Goal: Task Accomplishment & Management: Use online tool/utility

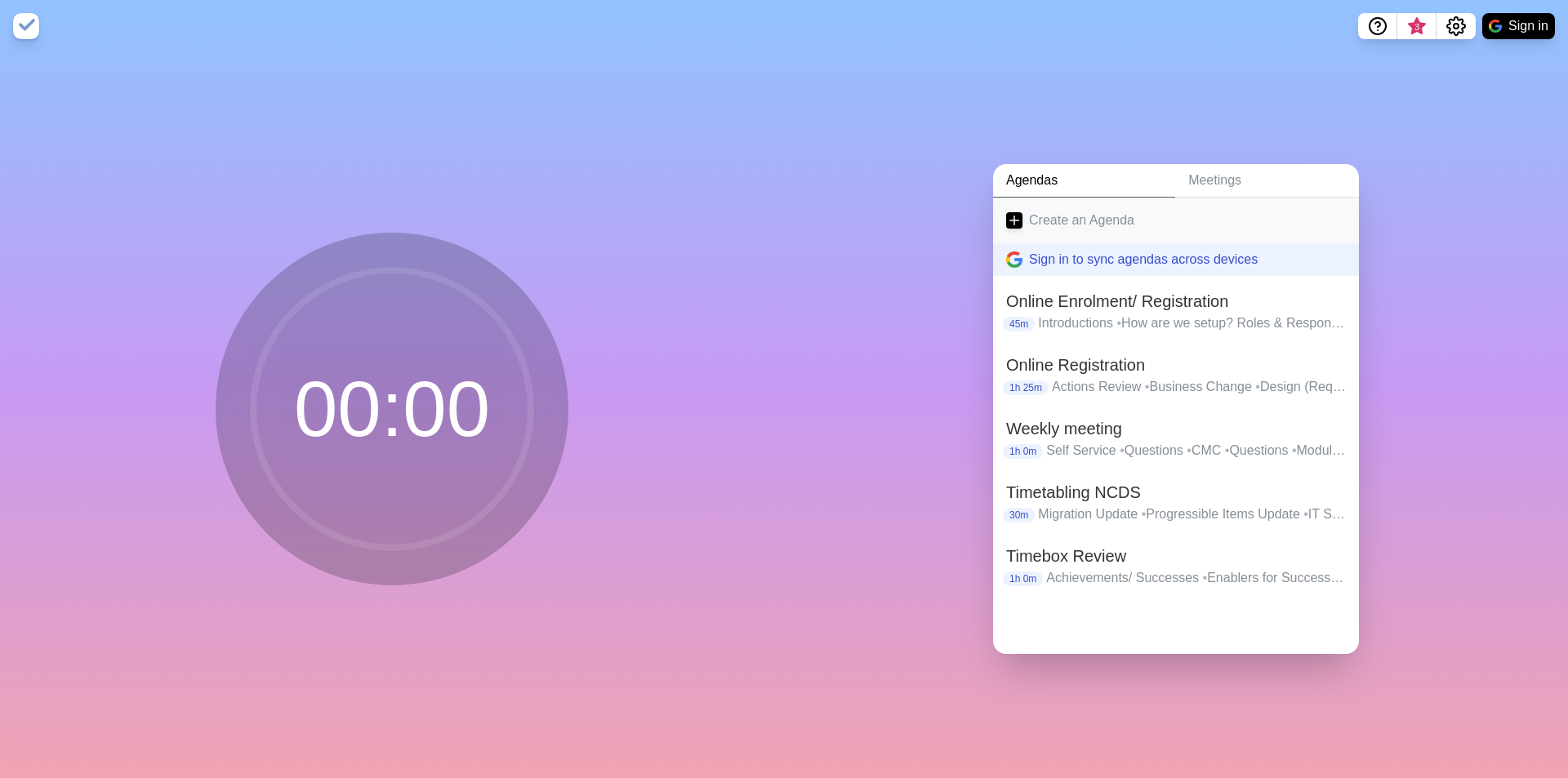
click at [1092, 206] on link "Create an Agenda" at bounding box center [1176, 220] width 366 height 46
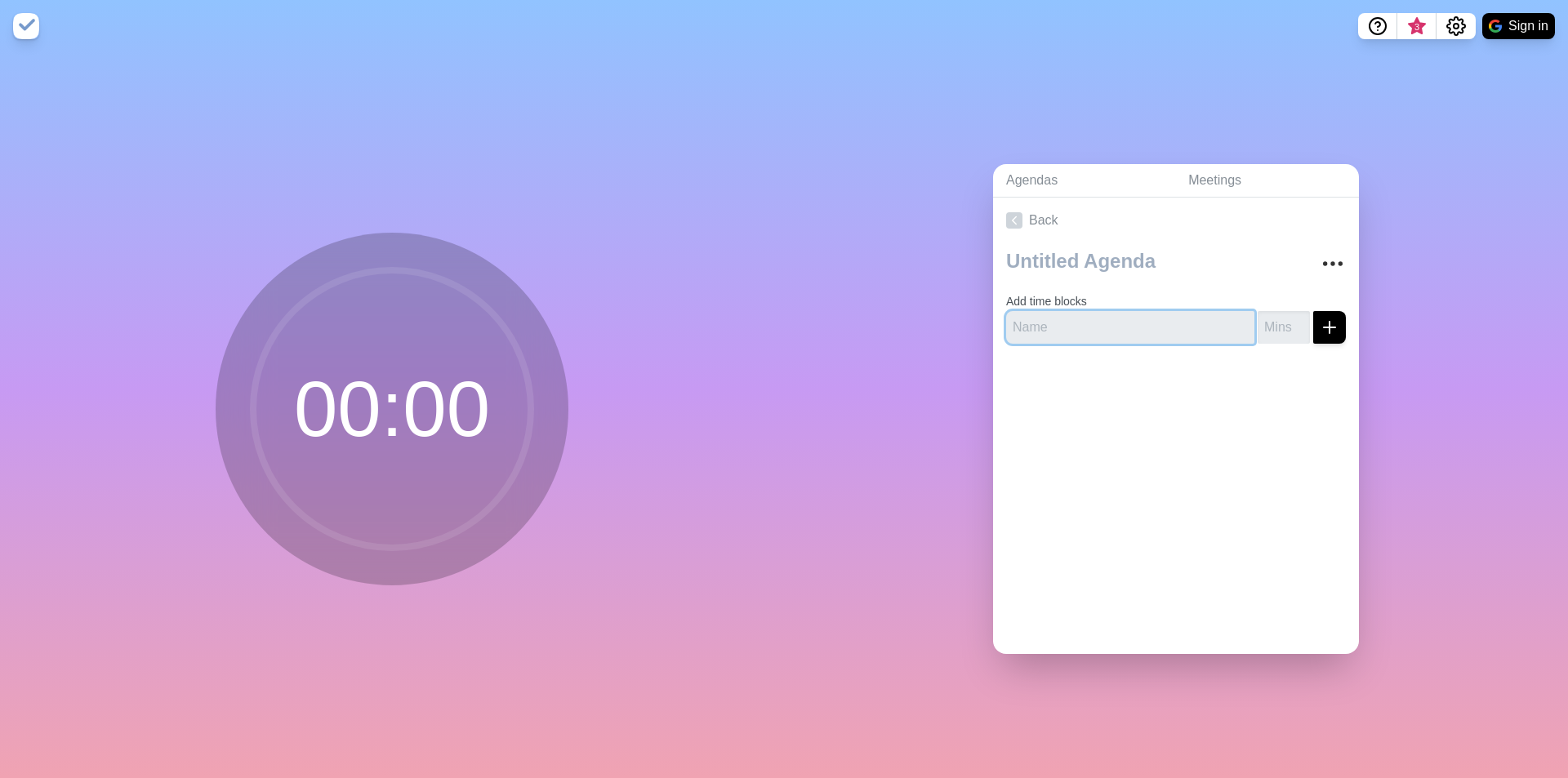
click at [1060, 315] on input "text" at bounding box center [1130, 328] width 248 height 33
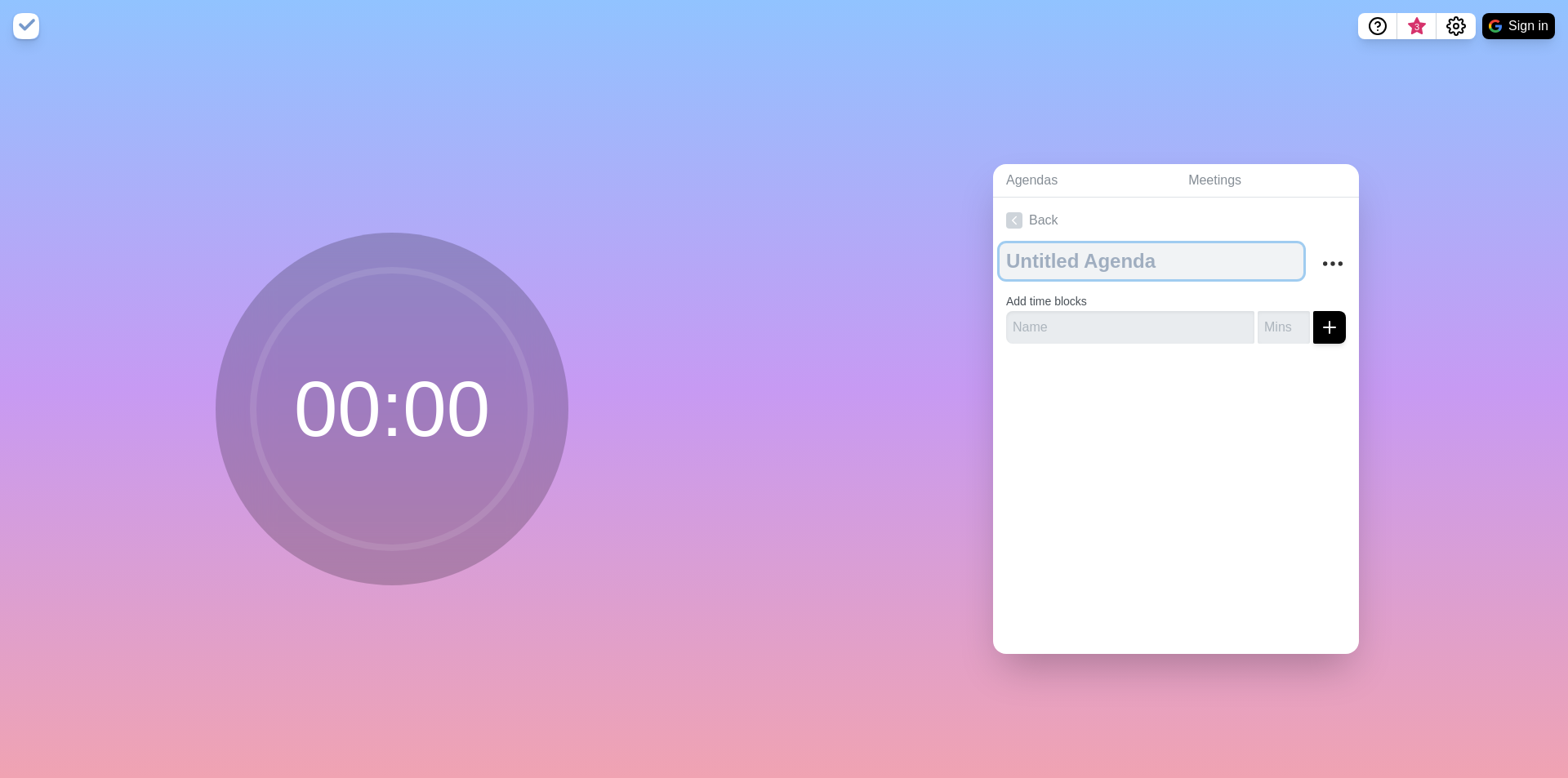
click at [1072, 258] on textarea at bounding box center [1151, 260] width 304 height 36
type textarea "Workshop"
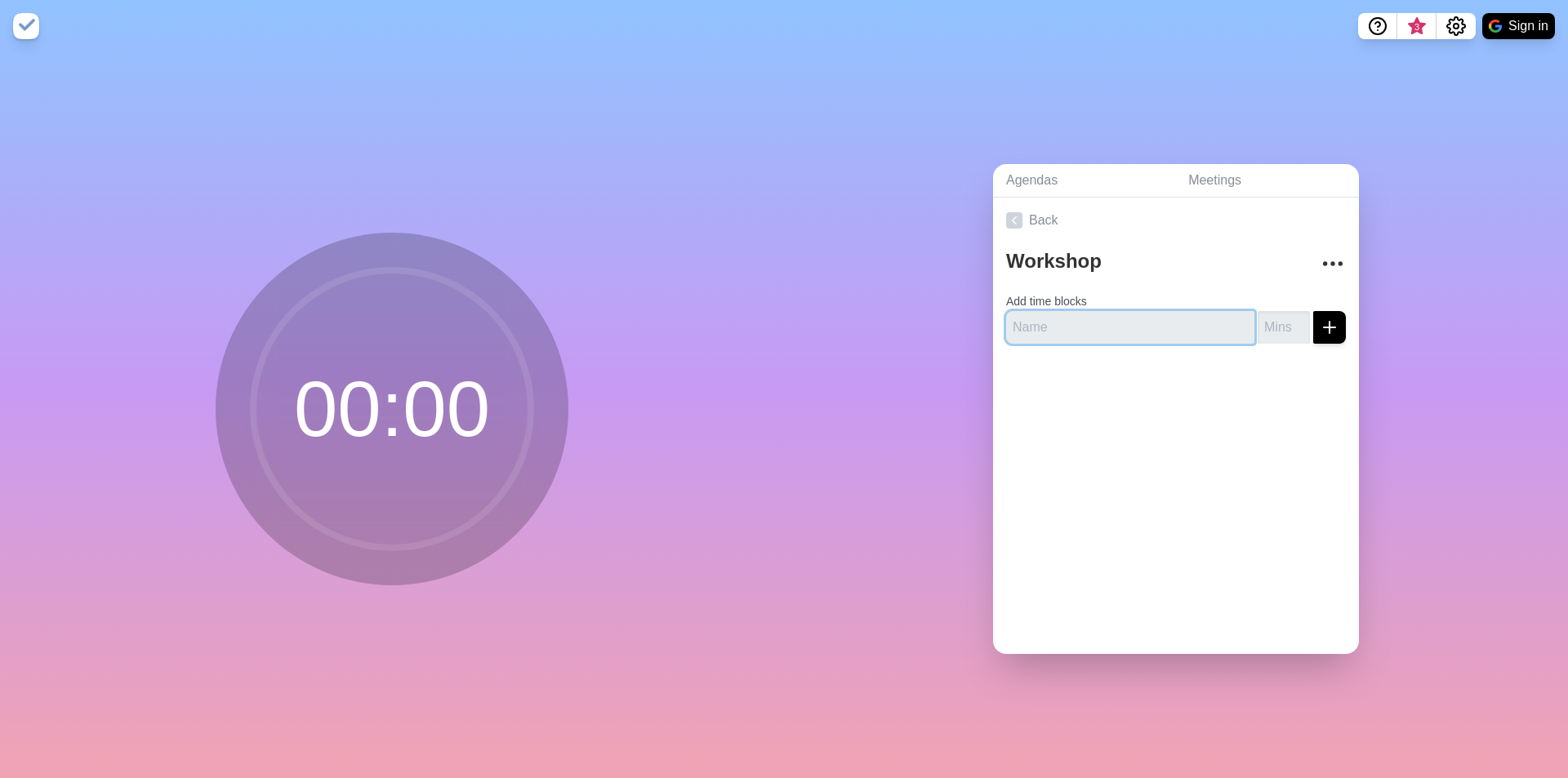
click at [1169, 319] on input "text" at bounding box center [1130, 328] width 248 height 33
type input "Welcome and Workshop"
click at [1257, 323] on input "number" at bounding box center [1283, 328] width 52 height 33
type input "10"
click at [1119, 316] on input "Welcome and Workshop" at bounding box center [1130, 328] width 248 height 33
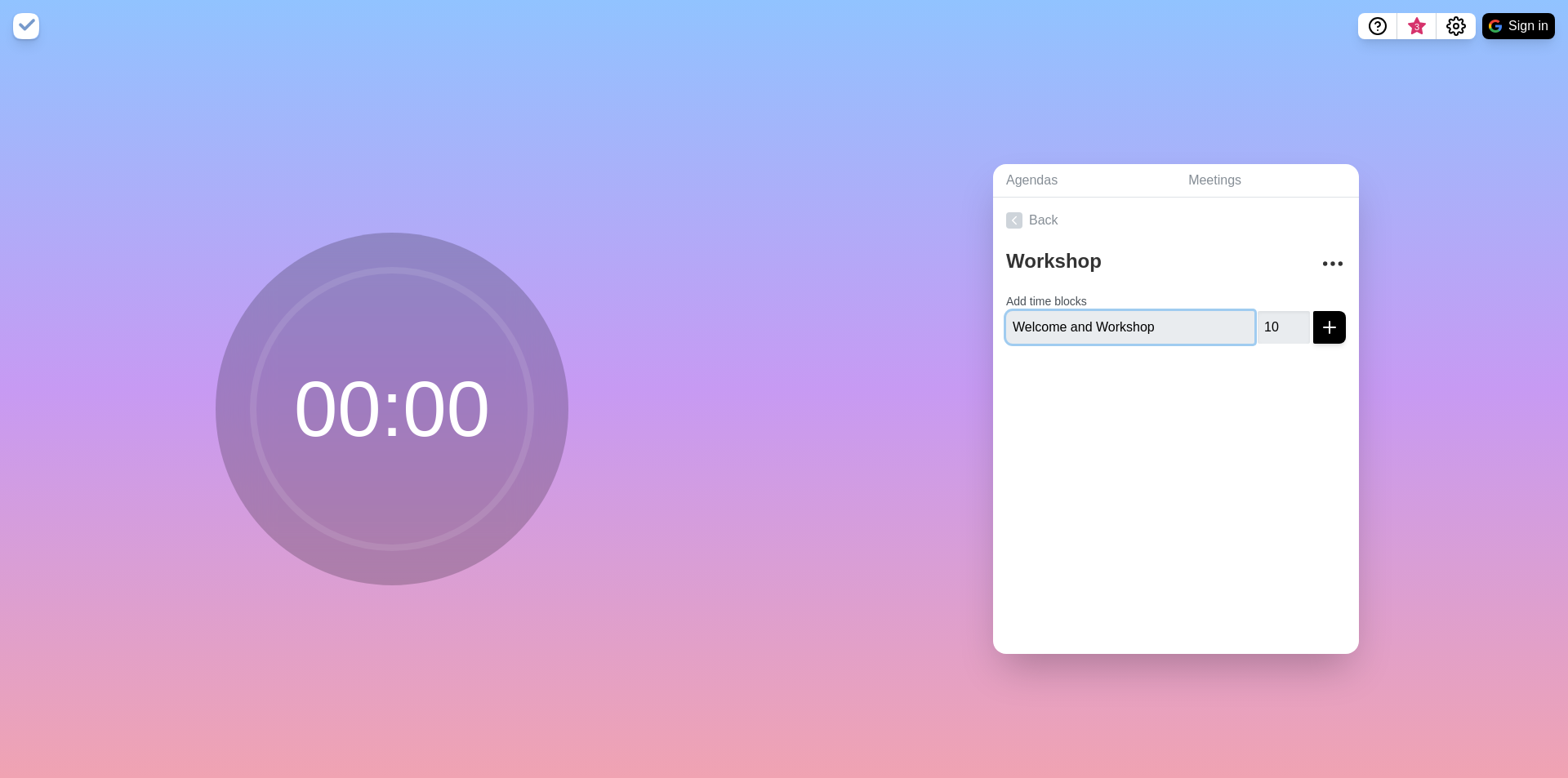
click at [1119, 316] on input "Welcome and Workshop" at bounding box center [1130, 328] width 248 height 33
type input "Welcome and Objectives"
click at [1320, 317] on icon "submit" at bounding box center [1329, 327] width 20 height 20
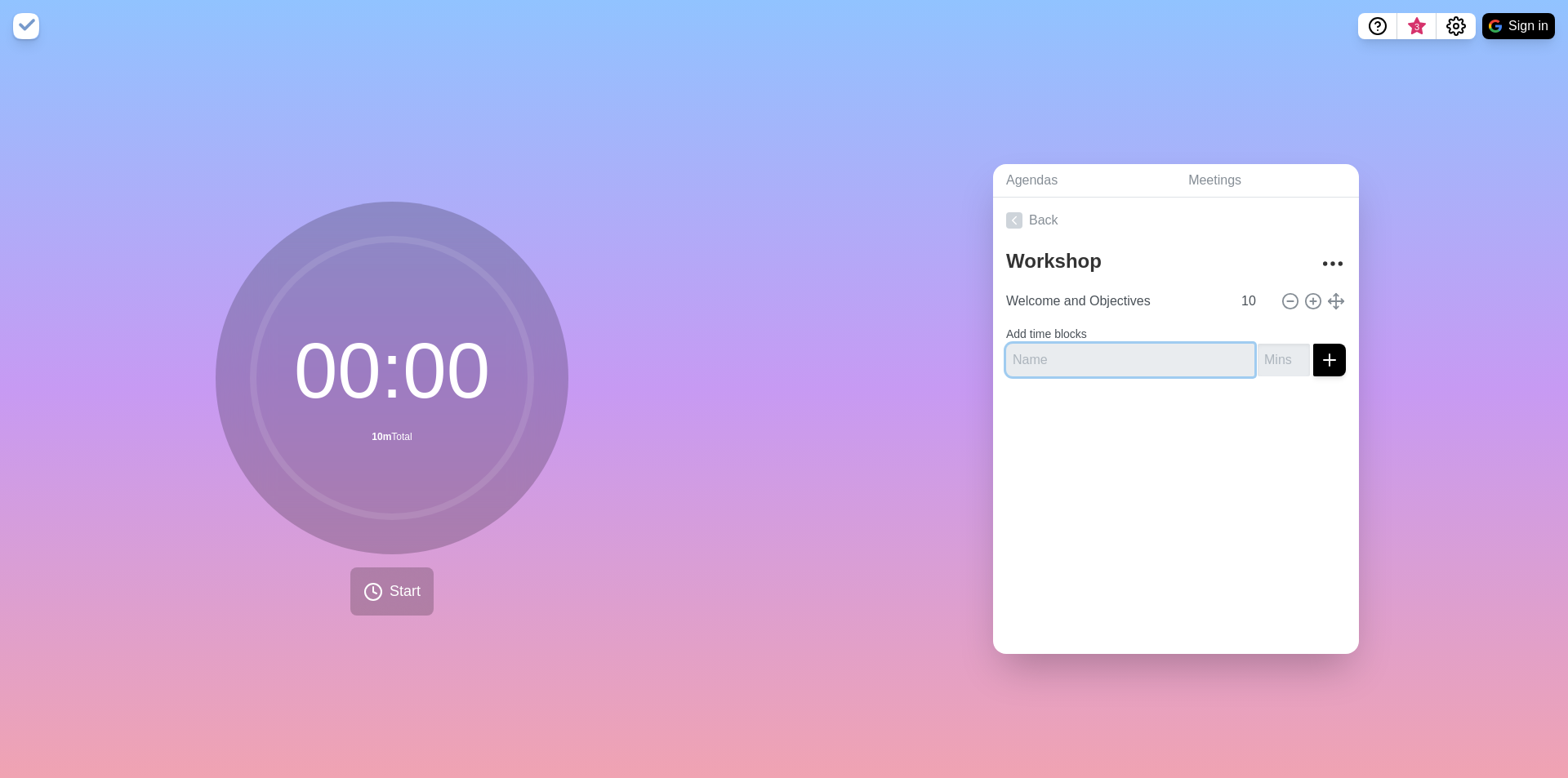
click at [1128, 364] on input "text" at bounding box center [1130, 360] width 248 height 33
type input "Initial Setup (StARS Supporting Going Forward)"
type input "20"
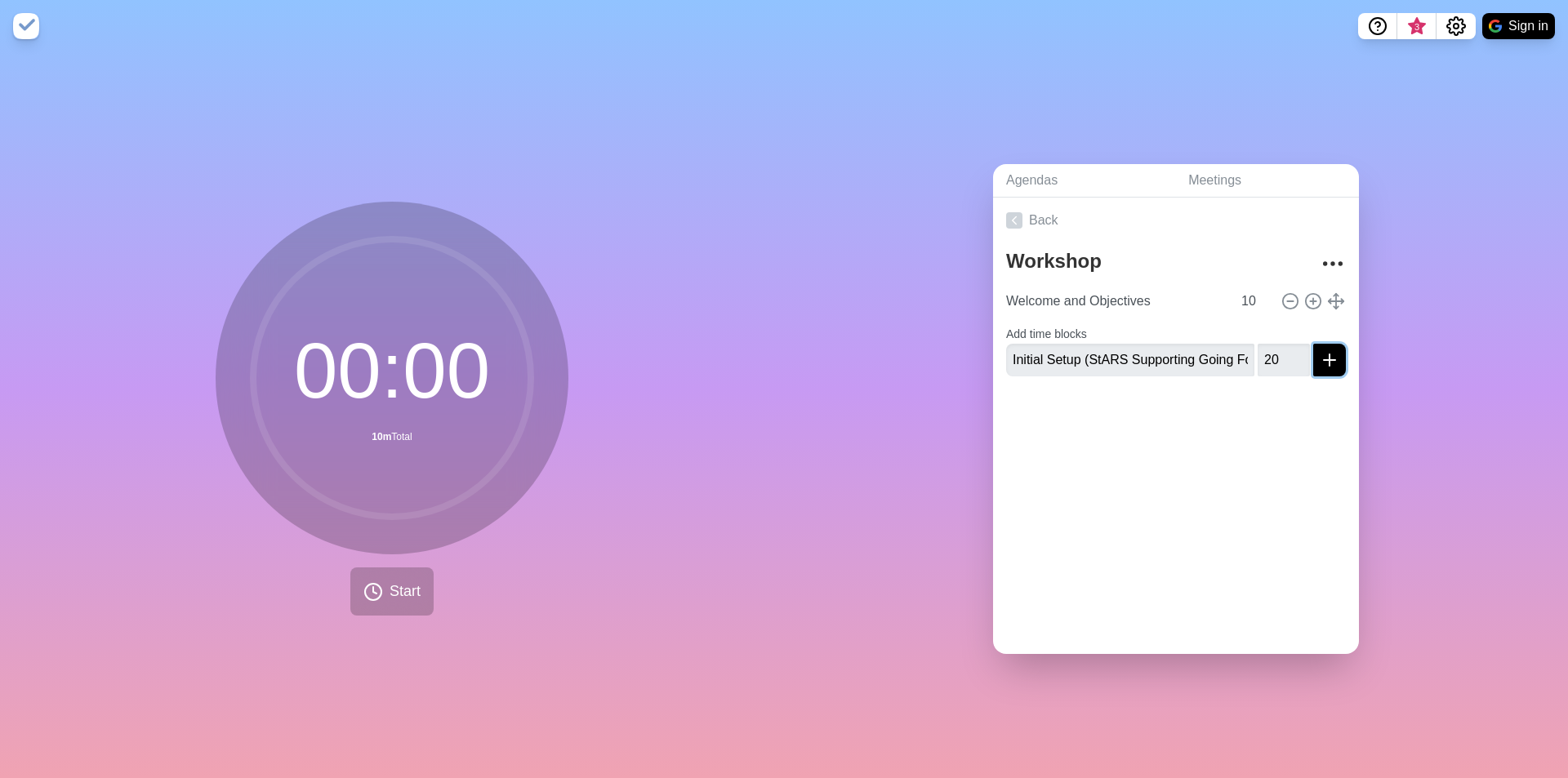
click at [1320, 357] on icon "submit" at bounding box center [1329, 360] width 20 height 20
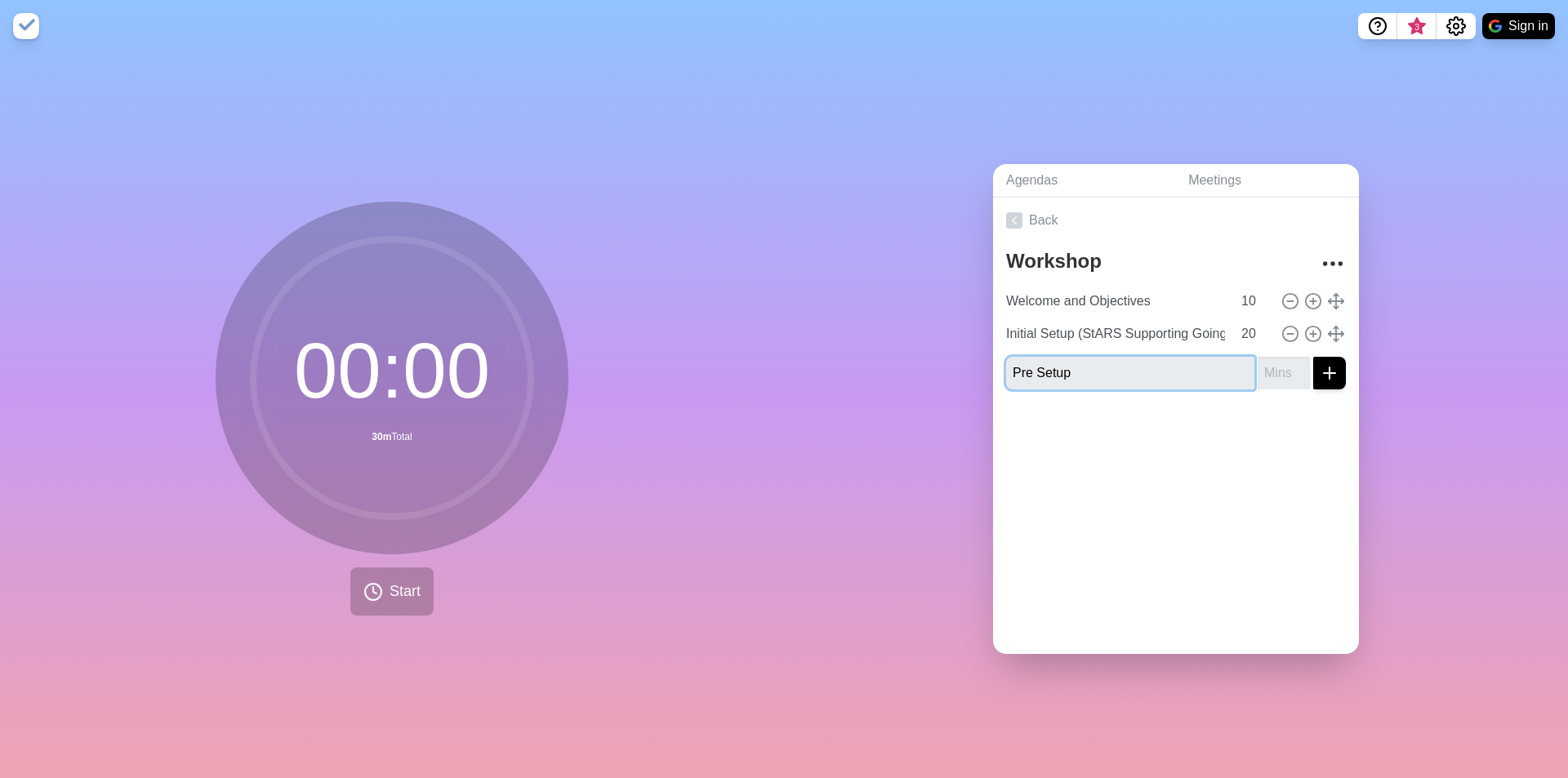
type input "Pre Setup"
click at [1257, 374] on input "number" at bounding box center [1283, 373] width 52 height 33
type input "20"
click at [1138, 363] on input "Pre Setup" at bounding box center [1130, 373] width 248 height 33
type input "Pre Setup (BAU)"
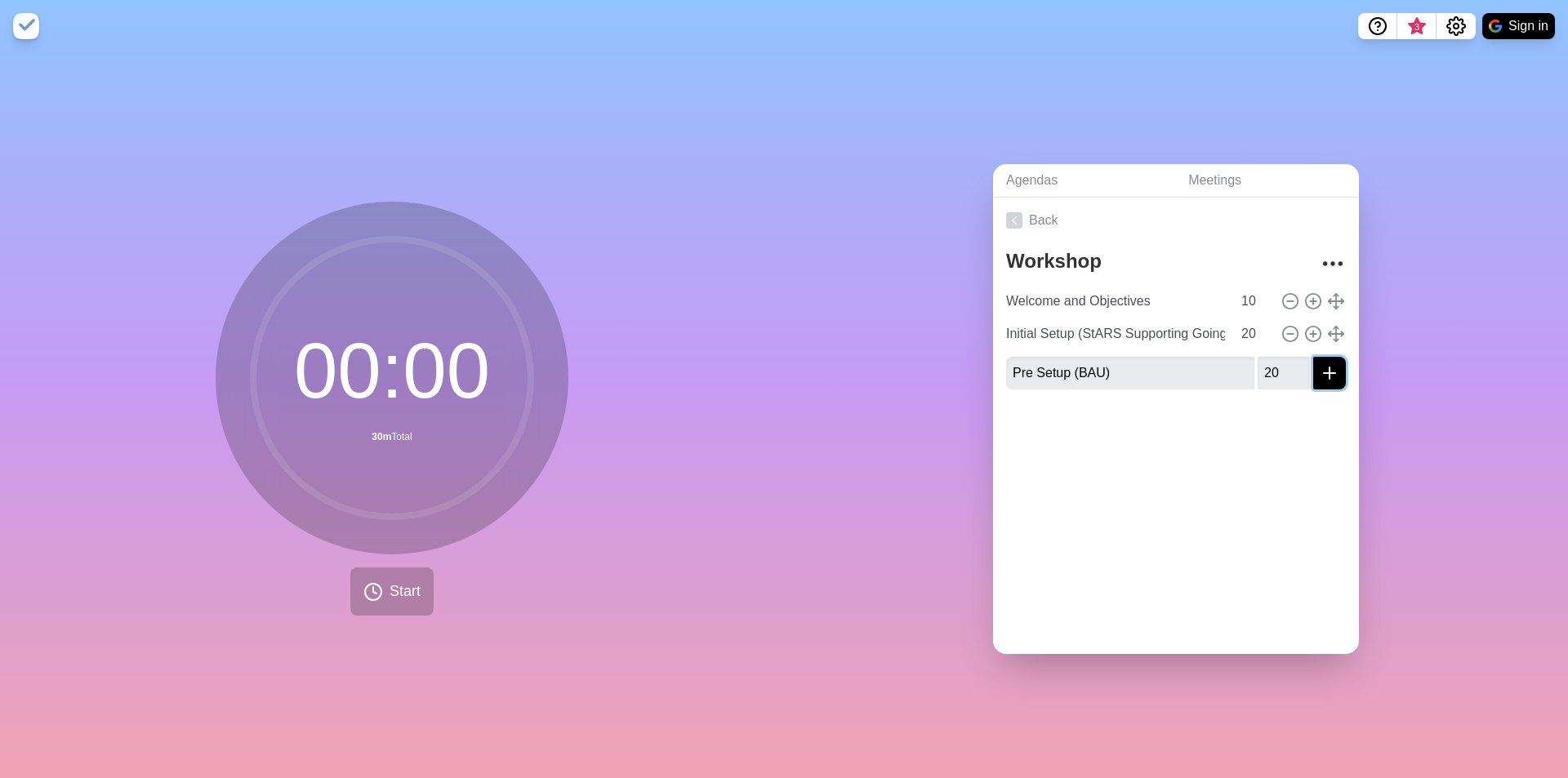
click at [1320, 368] on icon "submit" at bounding box center [1329, 373] width 20 height 20
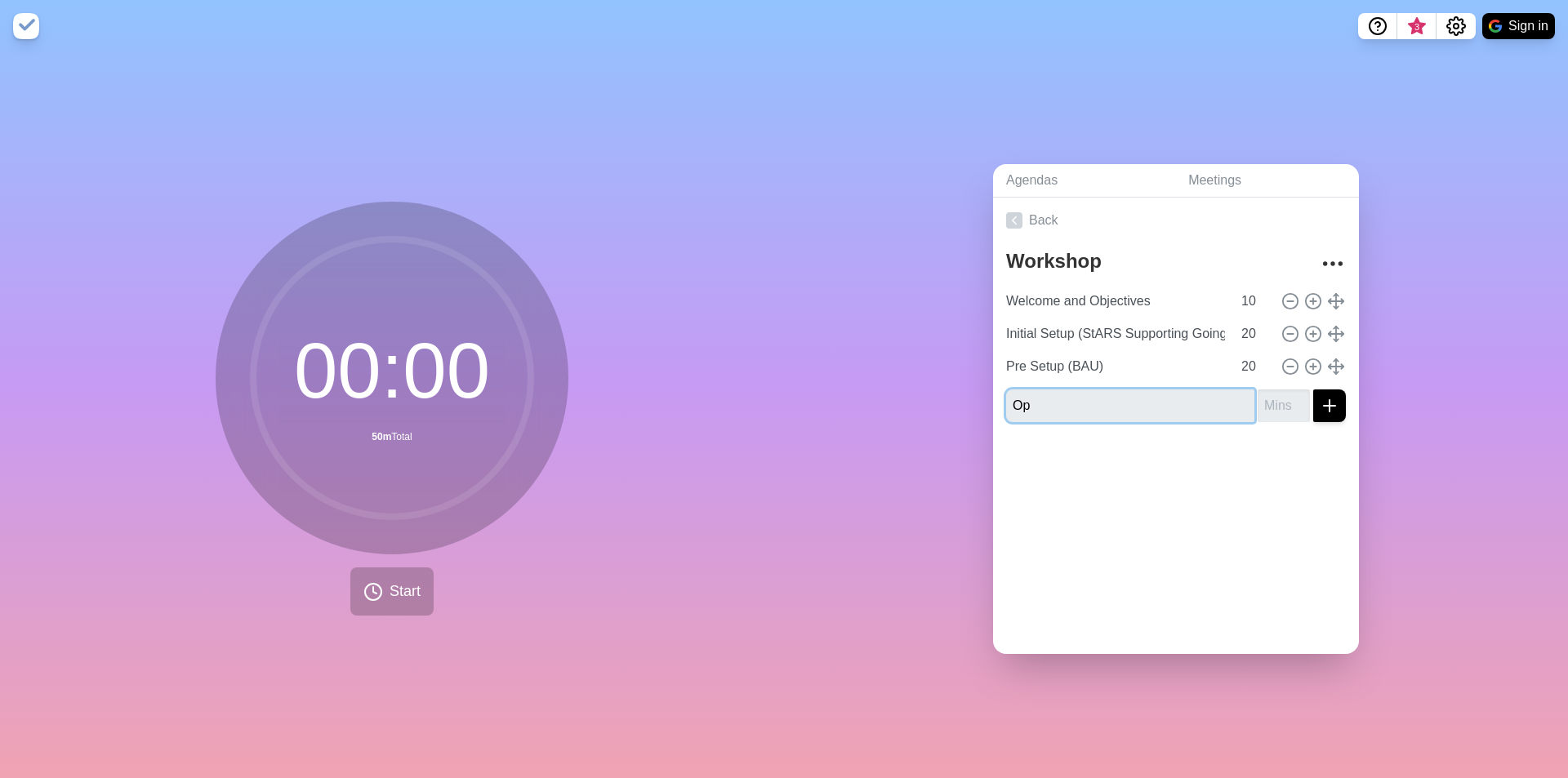
type input "O"
type input "During Marks Entry"
type input "35"
click at [1313, 409] on button "submit" at bounding box center [1329, 406] width 33 height 33
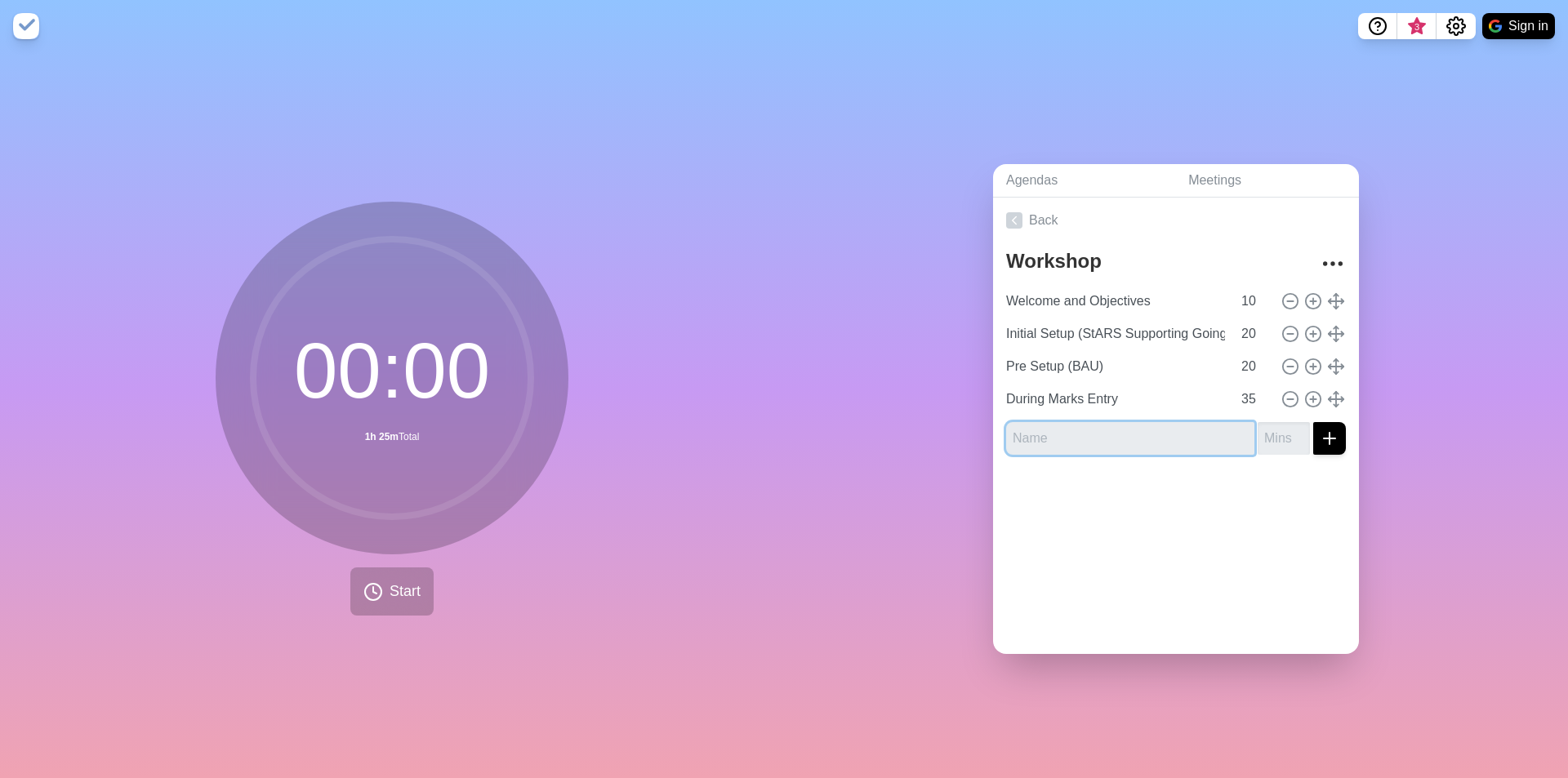
click at [1052, 437] on input "text" at bounding box center [1130, 438] width 248 height 33
drag, startPoint x: 1132, startPoint y: 411, endPoint x: 1092, endPoint y: 431, distance: 44.7
click at [1127, 415] on form at bounding box center [1175, 435] width 339 height 39
click at [1086, 434] on input "text" at bounding box center [1130, 438] width 248 height 33
type input "Post Marks Entry (Closing Activities)"
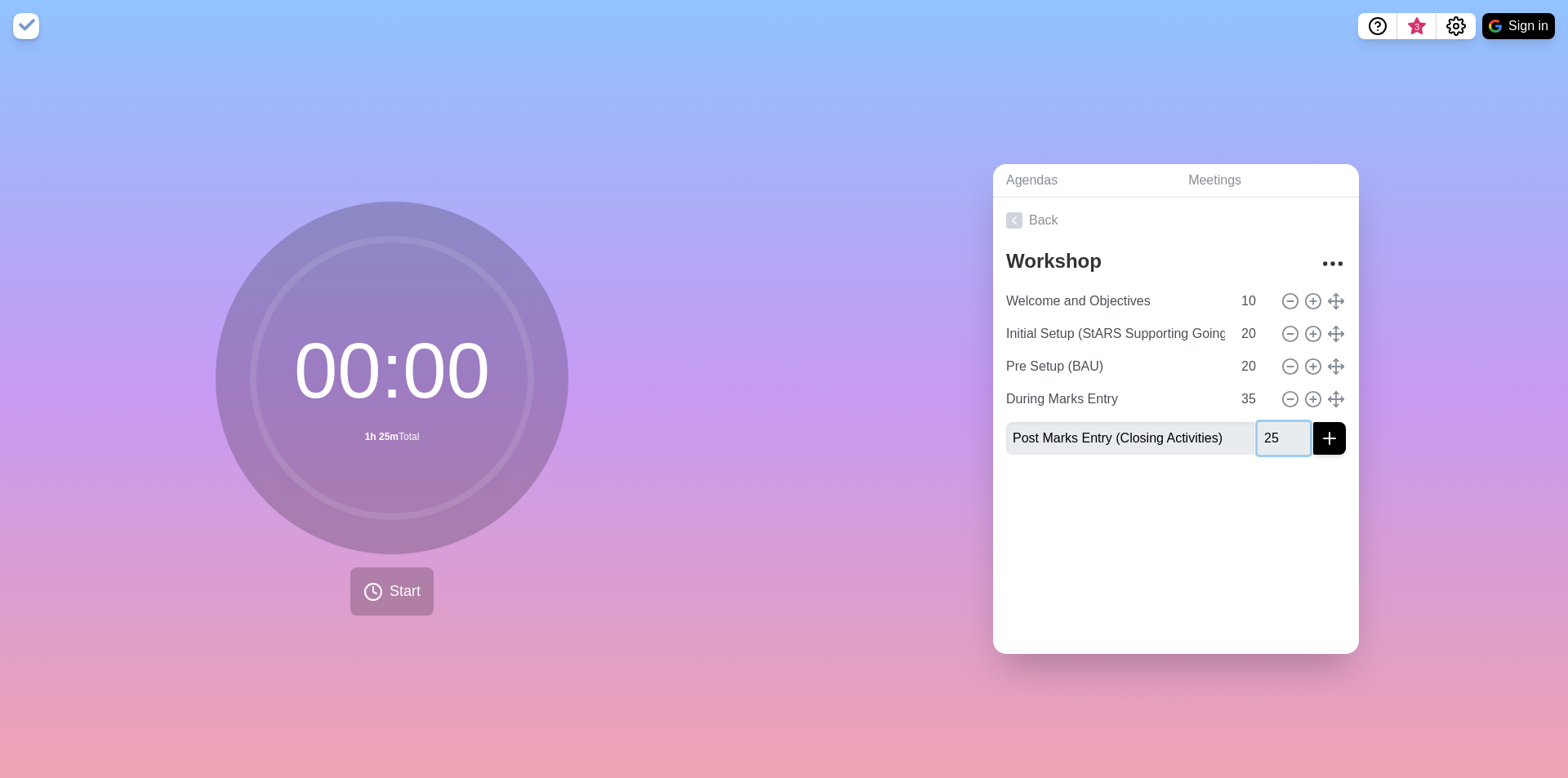
type input "25"
click at [1320, 428] on icon "submit" at bounding box center [1329, 438] width 20 height 20
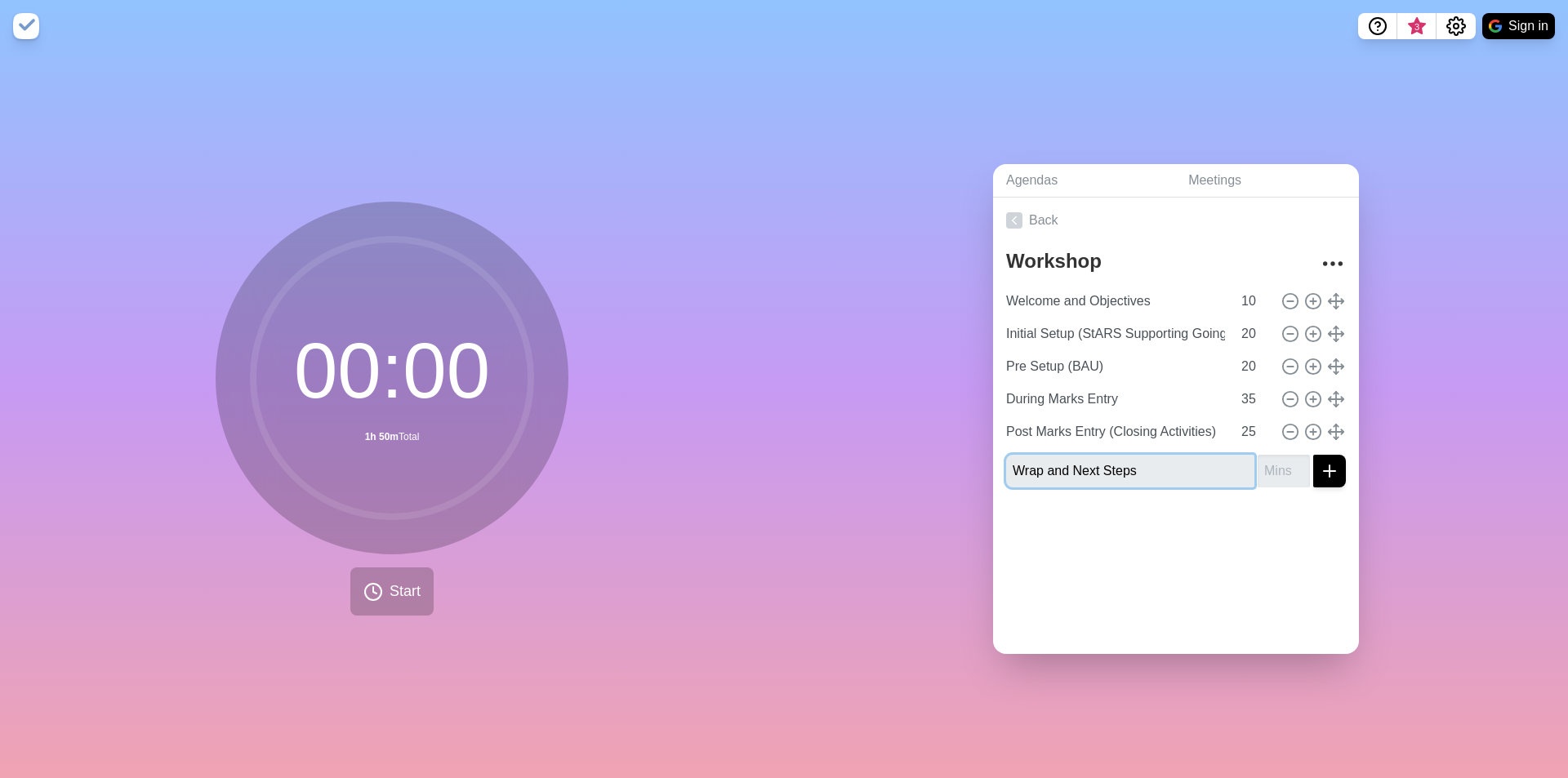
type input "Wrap and Next Steps"
type input "10"
click at [1293, 457] on div "Wrap and Next Steps 10" at bounding box center [1175, 471] width 339 height 33
click at [1313, 460] on button "submit" at bounding box center [1329, 471] width 33 height 33
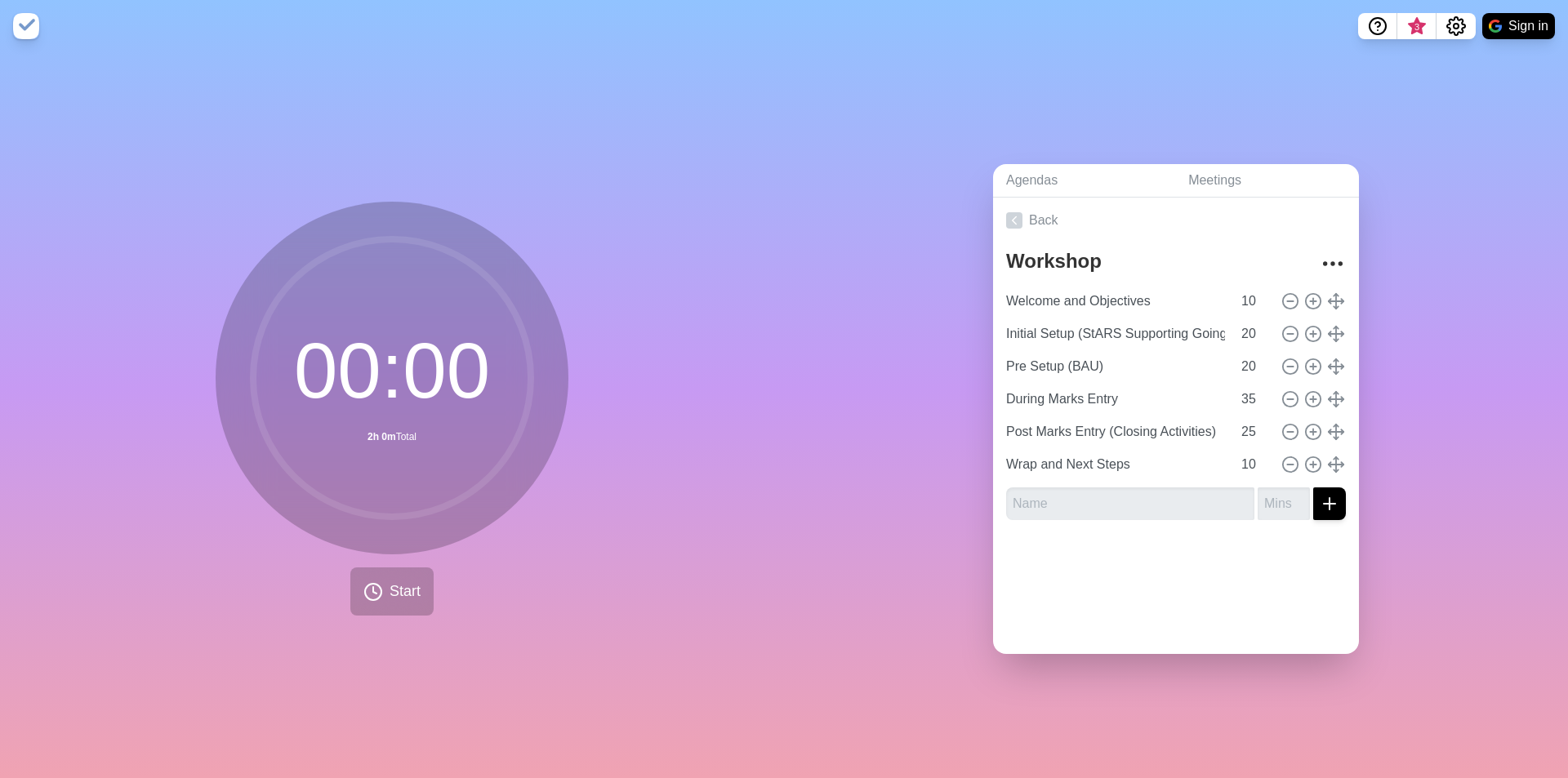
drag, startPoint x: 1280, startPoint y: 605, endPoint x: 1237, endPoint y: 606, distance: 43.0
click at [1269, 608] on div "Back Workshop Welcome and Objectives 10 Initial Setup (StARS Supporting Going F…" at bounding box center [1176, 426] width 366 height 456
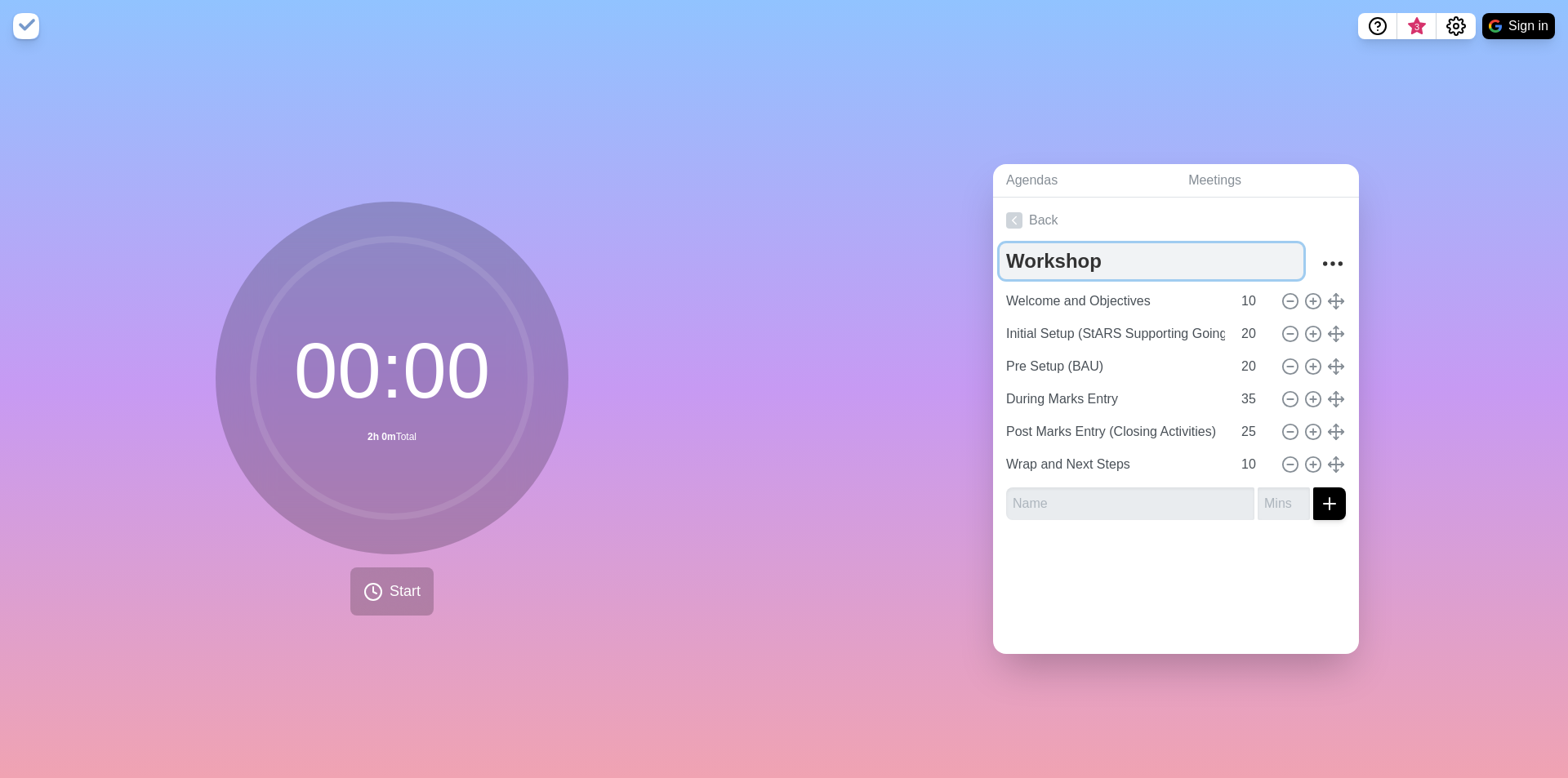
click at [1095, 256] on textarea "Workshop" at bounding box center [1151, 260] width 304 height 36
drag, startPoint x: 1109, startPoint y: 260, endPoint x: 1003, endPoint y: 263, distance: 106.0
click at [1003, 263] on textarea "Workshop" at bounding box center [1151, 260] width 304 height 36
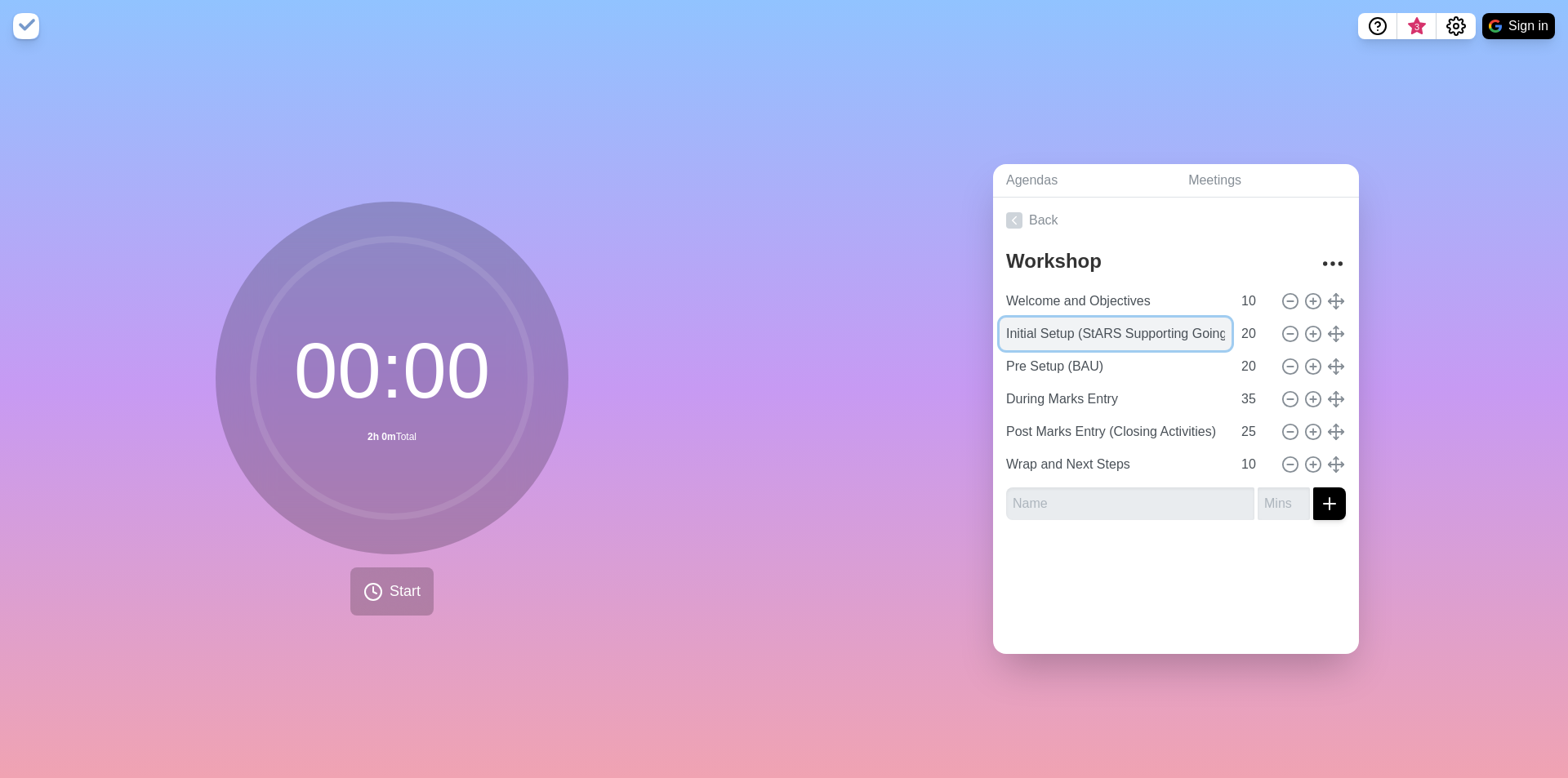
click at [1167, 325] on input "Initial Setup (StARS Supporting Going Forward)" at bounding box center [1115, 334] width 232 height 33
drag, startPoint x: 1115, startPoint y: 325, endPoint x: 1231, endPoint y: 334, distance: 116.3
click at [1231, 334] on div "Initial Setup (StARS Supporting Going Forward) 20" at bounding box center [1176, 334] width 352 height 33
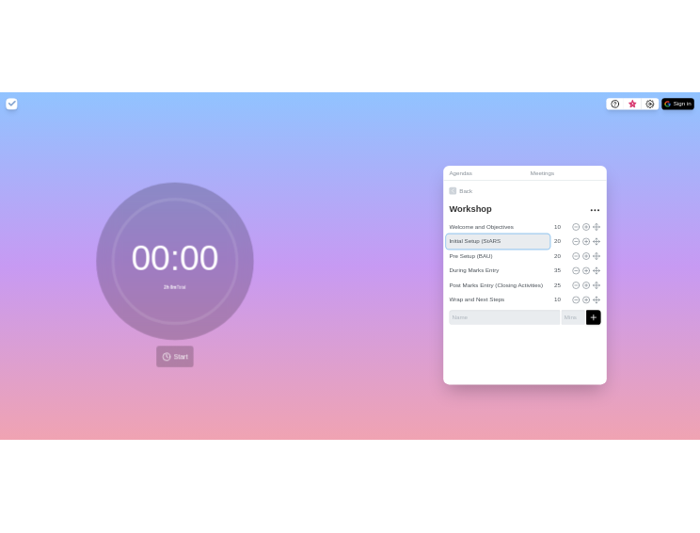
scroll to position [0, 0]
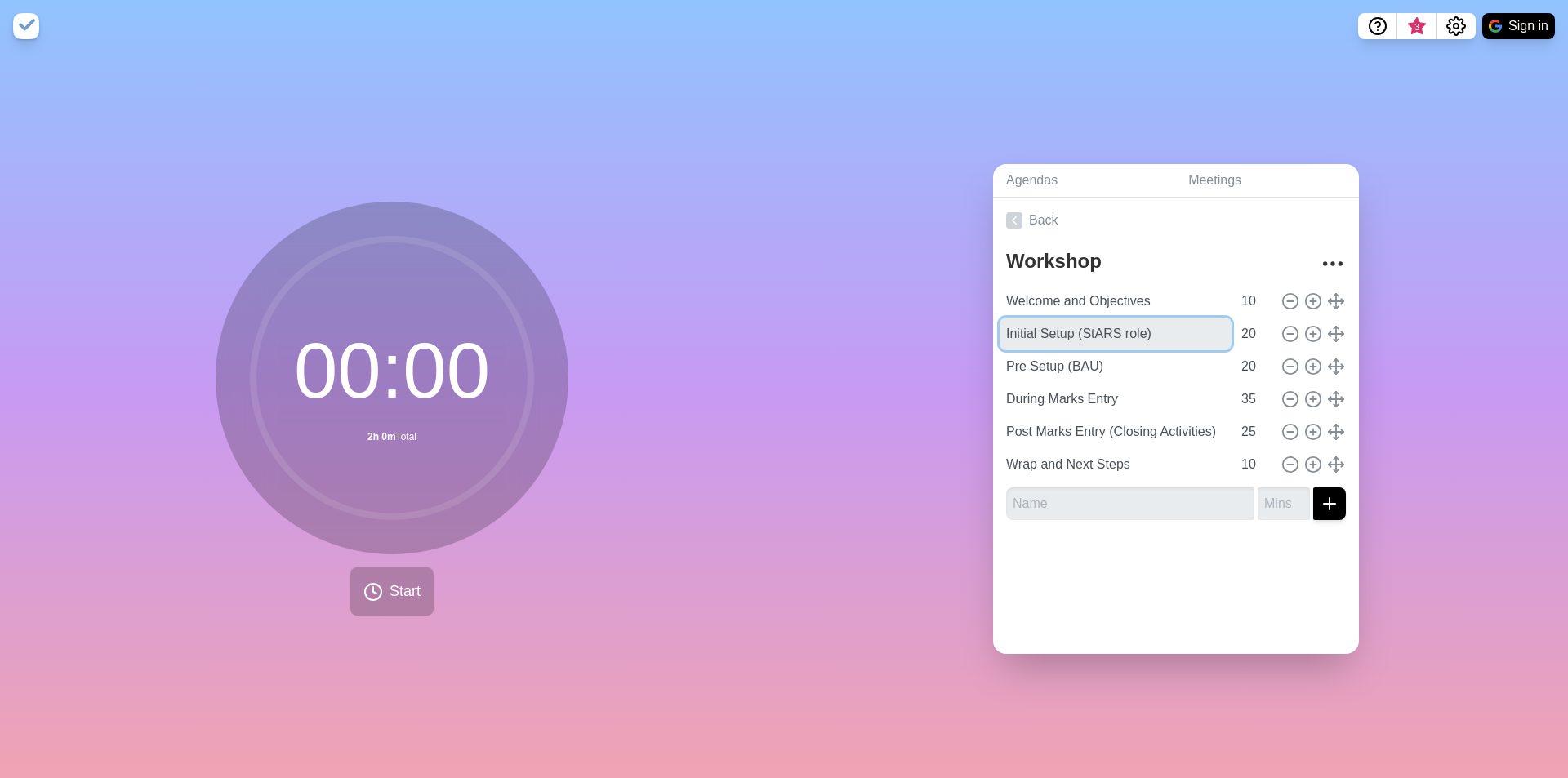
type input "Initial Setup (StARS role)"
click at [1226, 709] on div "Agendas Meetings Back Workshop Welcome and Objectives 10 Initial Setup (StARS r…" at bounding box center [1175, 415] width 784 height 726
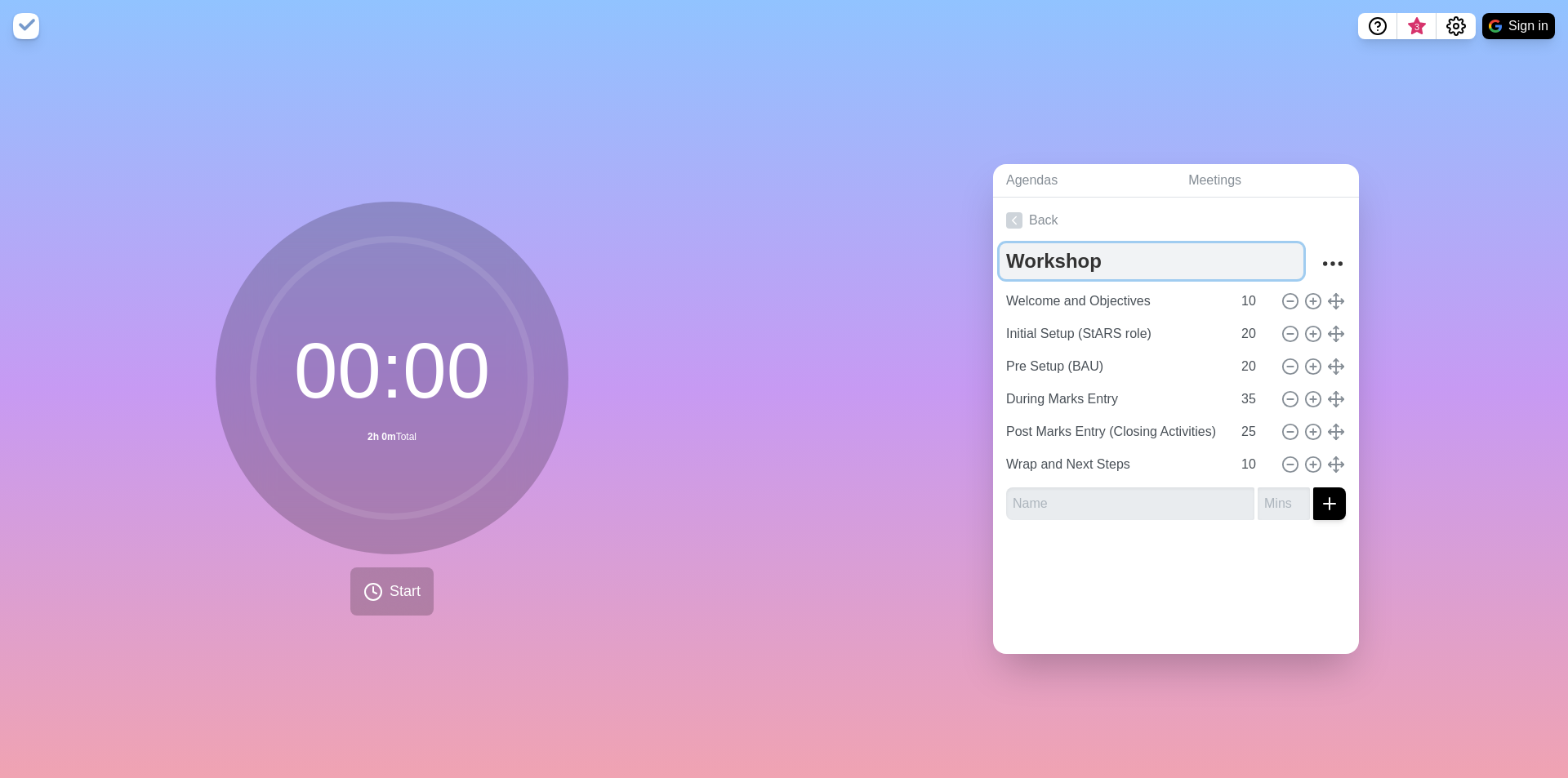
click at [1099, 248] on textarea "Workshop" at bounding box center [1151, 260] width 304 height 36
type textarea "Workshop"
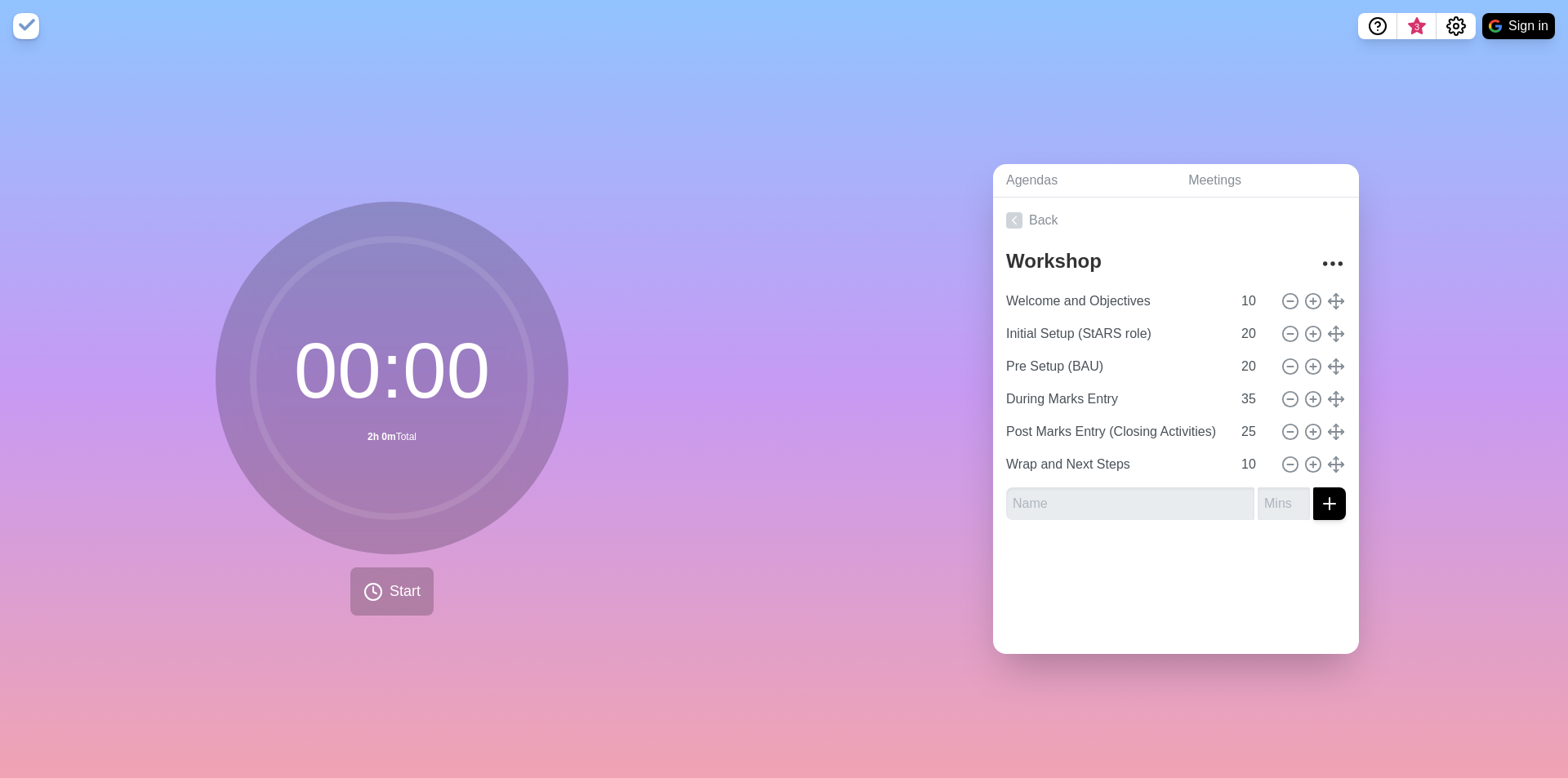
click at [1033, 107] on div "Agendas Meetings Back Workshop Welcome and Objectives 10 Initial Setup (StARS r…" at bounding box center [1175, 415] width 784 height 726
click at [1105, 83] on div "Agendas Meetings Back Workshop Welcome and Objectives 10 Initial Setup (StARS r…" at bounding box center [1175, 415] width 784 height 726
